Goal: Book appointment/travel/reservation

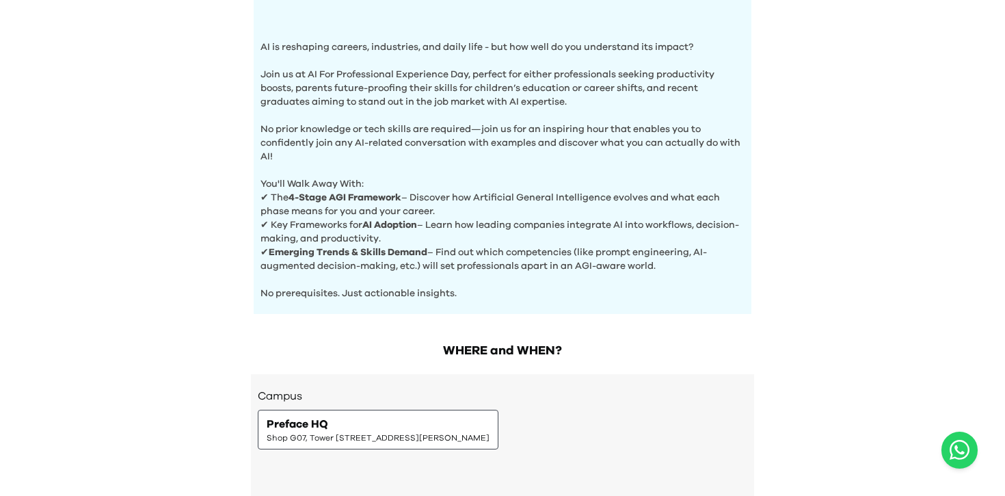
scroll to position [524, 0]
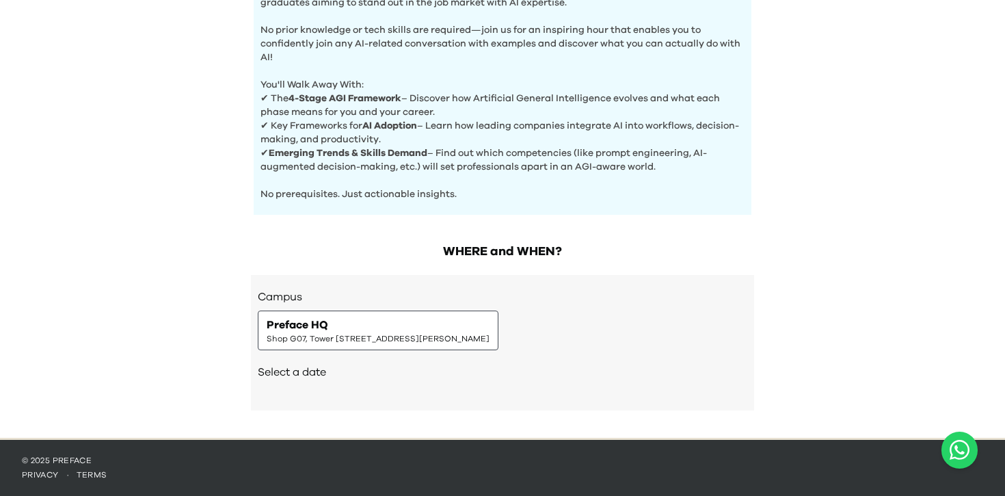
click at [489, 322] on div "Preface HQ Shop G07, Tower 535, 535 Jaffe Road, Causeway Bay | 銅鑼灣謝斐道535號Tower …" at bounding box center [378, 330] width 223 height 27
click at [481, 330] on div "Preface HQ Shop G07, Tower 535, 535 Jaffe Road, Causeway Bay | 銅鑼灣謝斐道535號Tower …" at bounding box center [378, 330] width 223 height 27
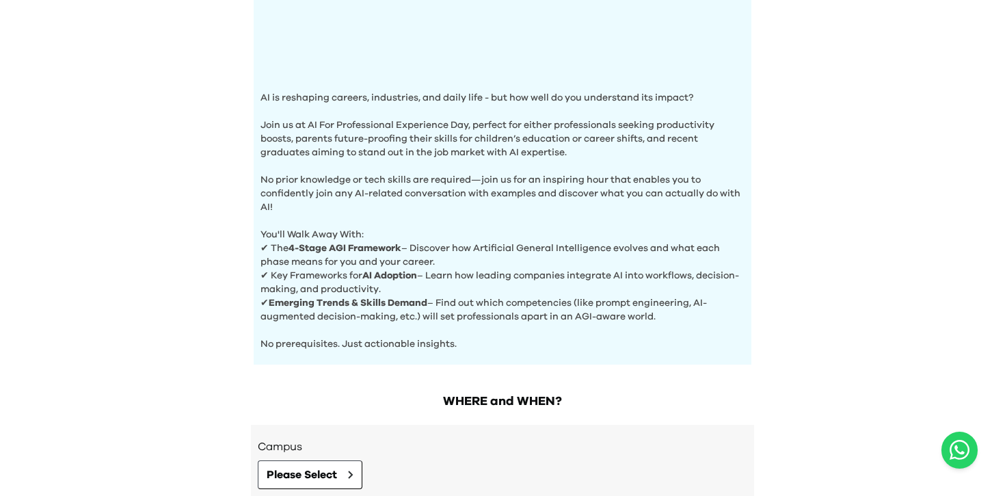
scroll to position [513, 0]
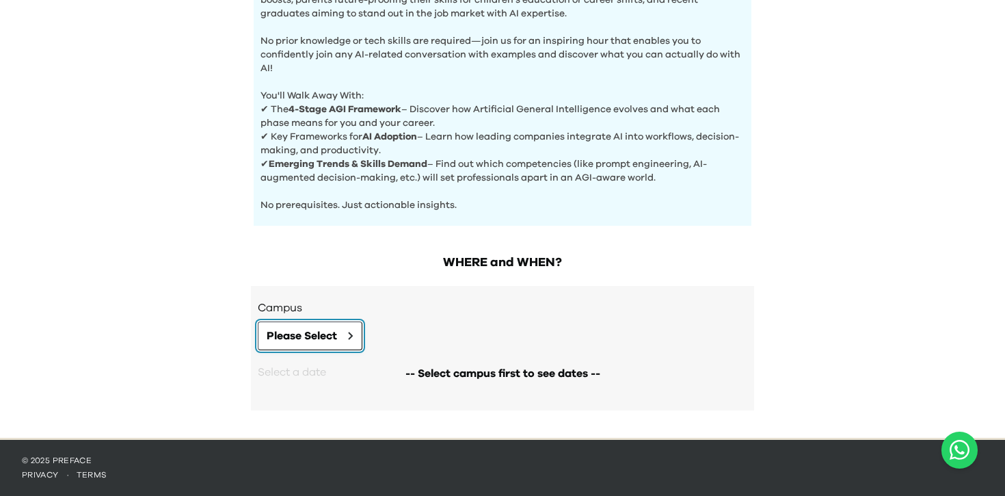
click at [344, 335] on button "Please Select" at bounding box center [310, 335] width 105 height 29
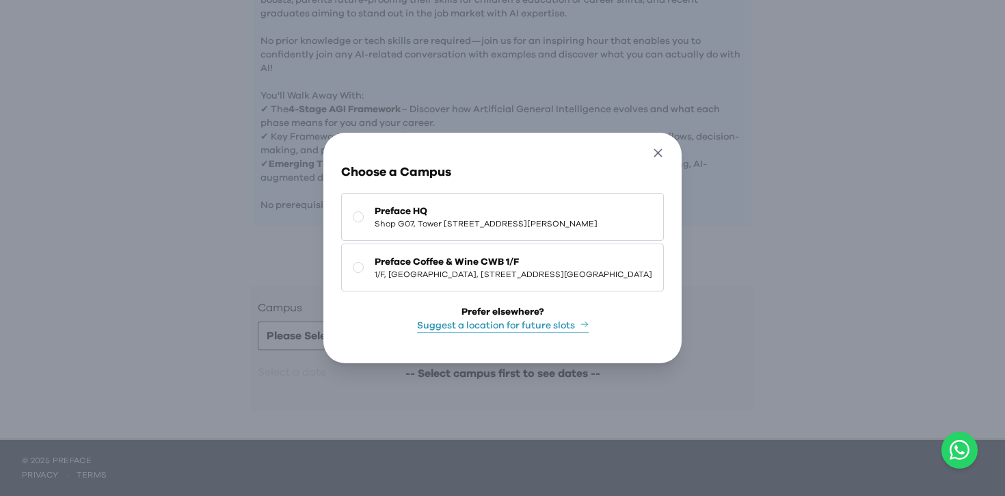
click at [665, 146] on icon "button" at bounding box center [658, 153] width 14 height 14
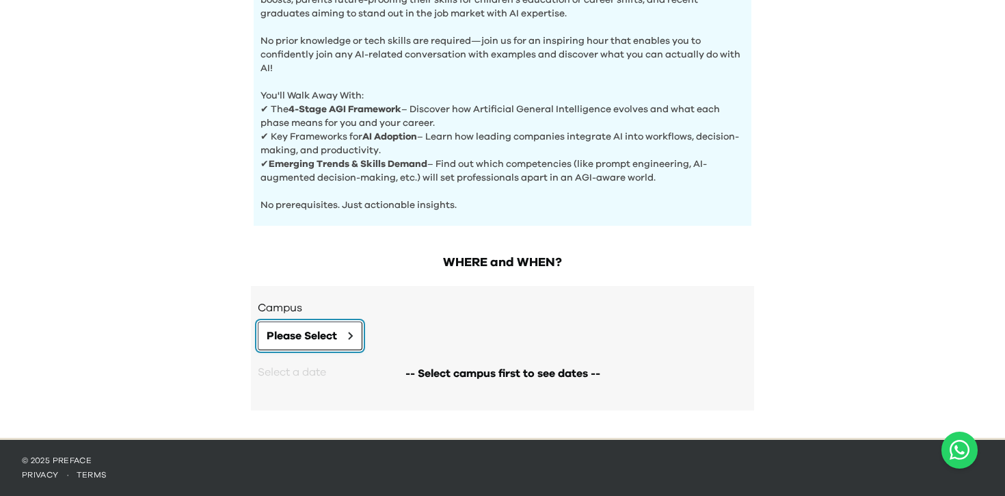
click at [321, 342] on span "Please Select" at bounding box center [302, 335] width 70 height 16
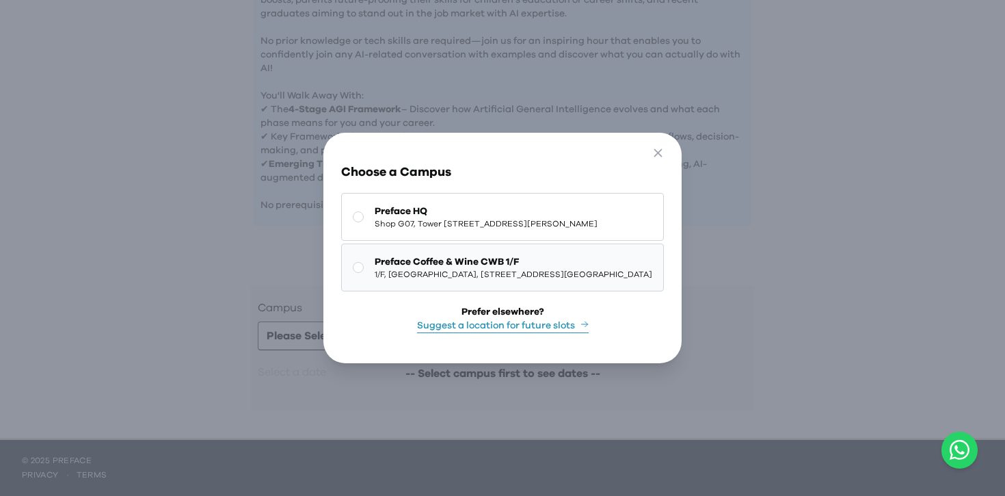
click at [431, 262] on span "Preface Coffee & Wine CWB 1/F" at bounding box center [514, 262] width 278 height 14
